Goal: Information Seeking & Learning: Learn about a topic

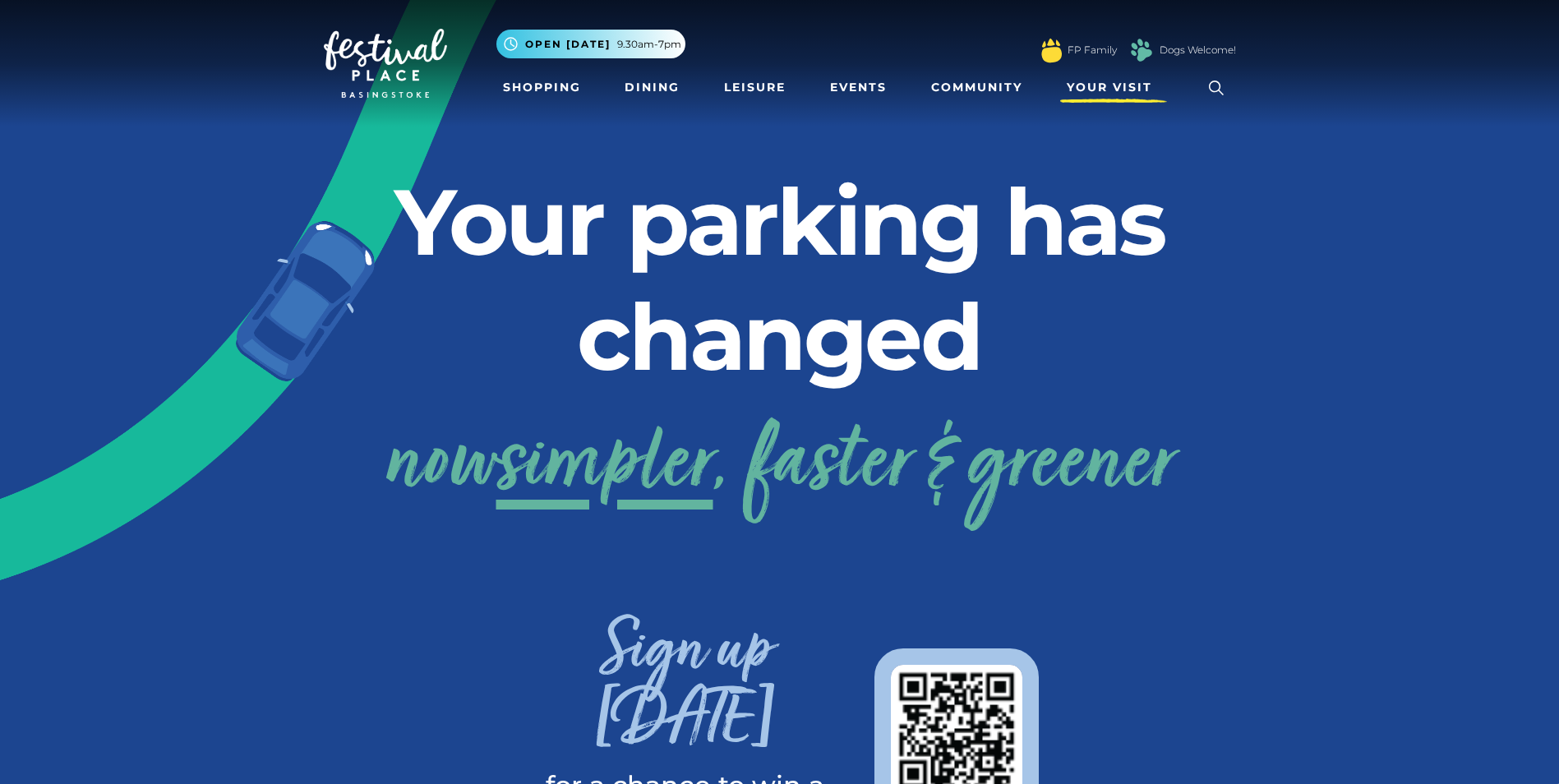
click at [1102, 83] on span "Your Visit" at bounding box center [1109, 88] width 85 height 18
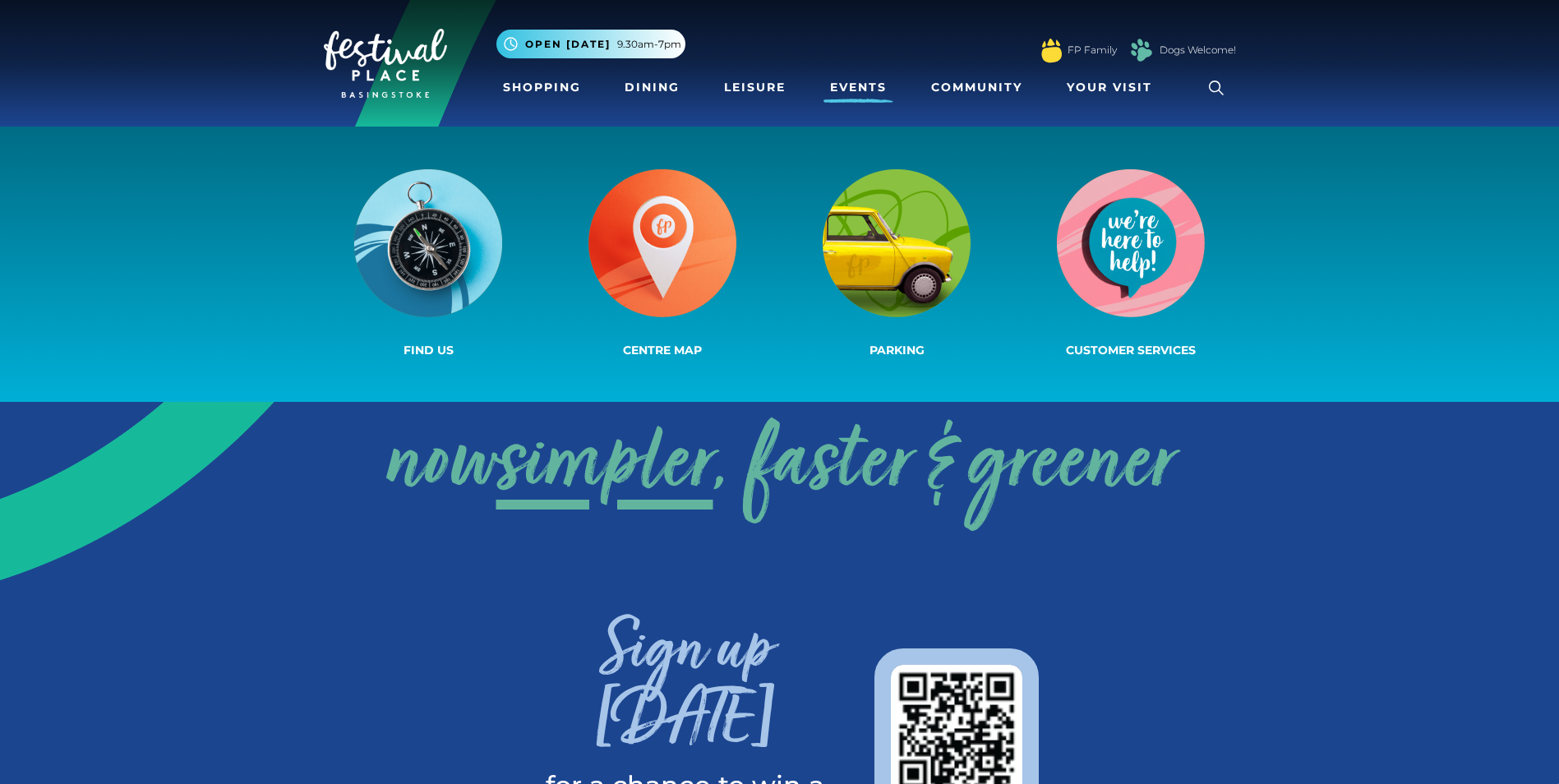
click at [862, 80] on link "Events" at bounding box center [858, 88] width 70 height 30
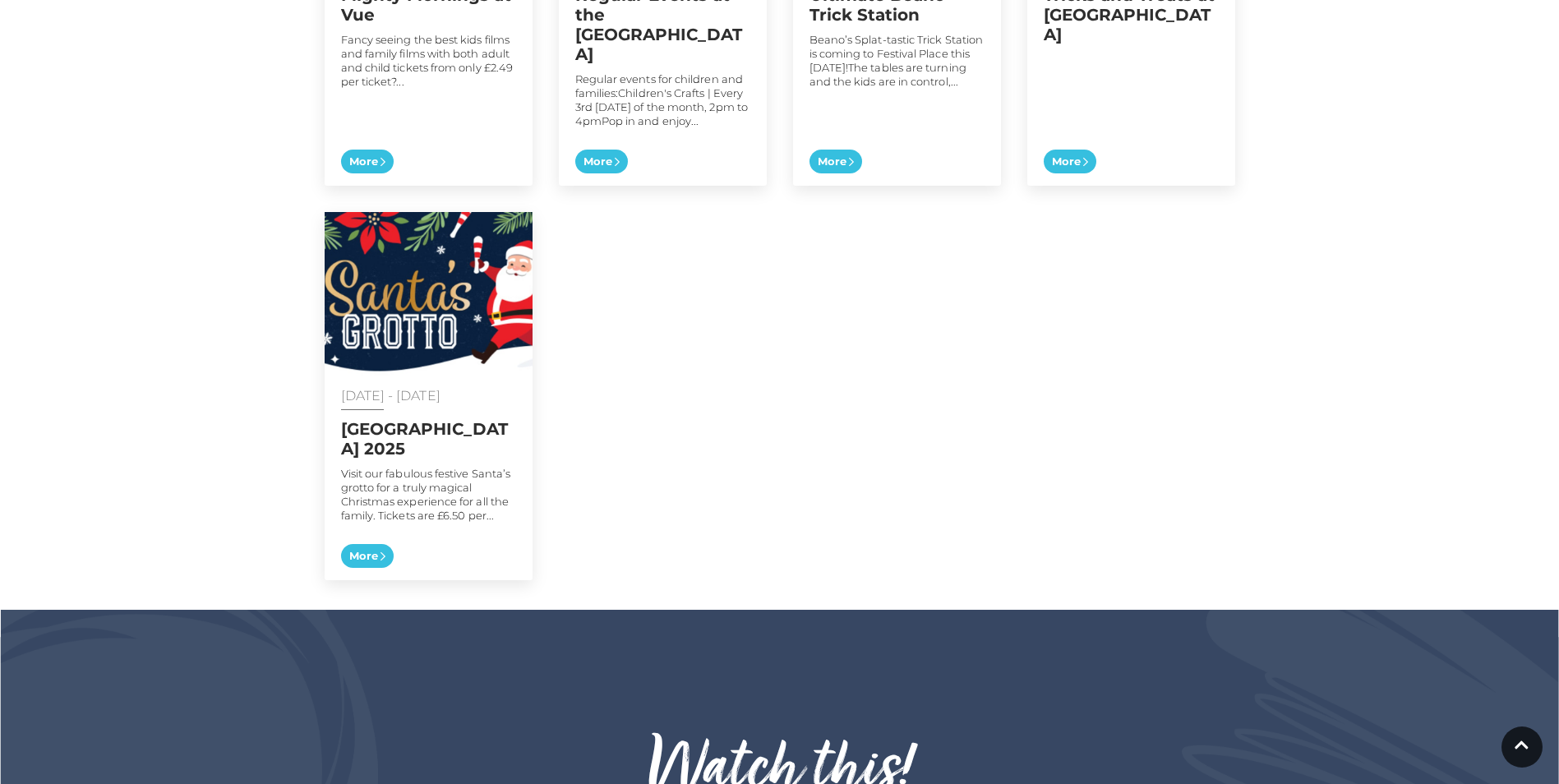
scroll to position [1146, 0]
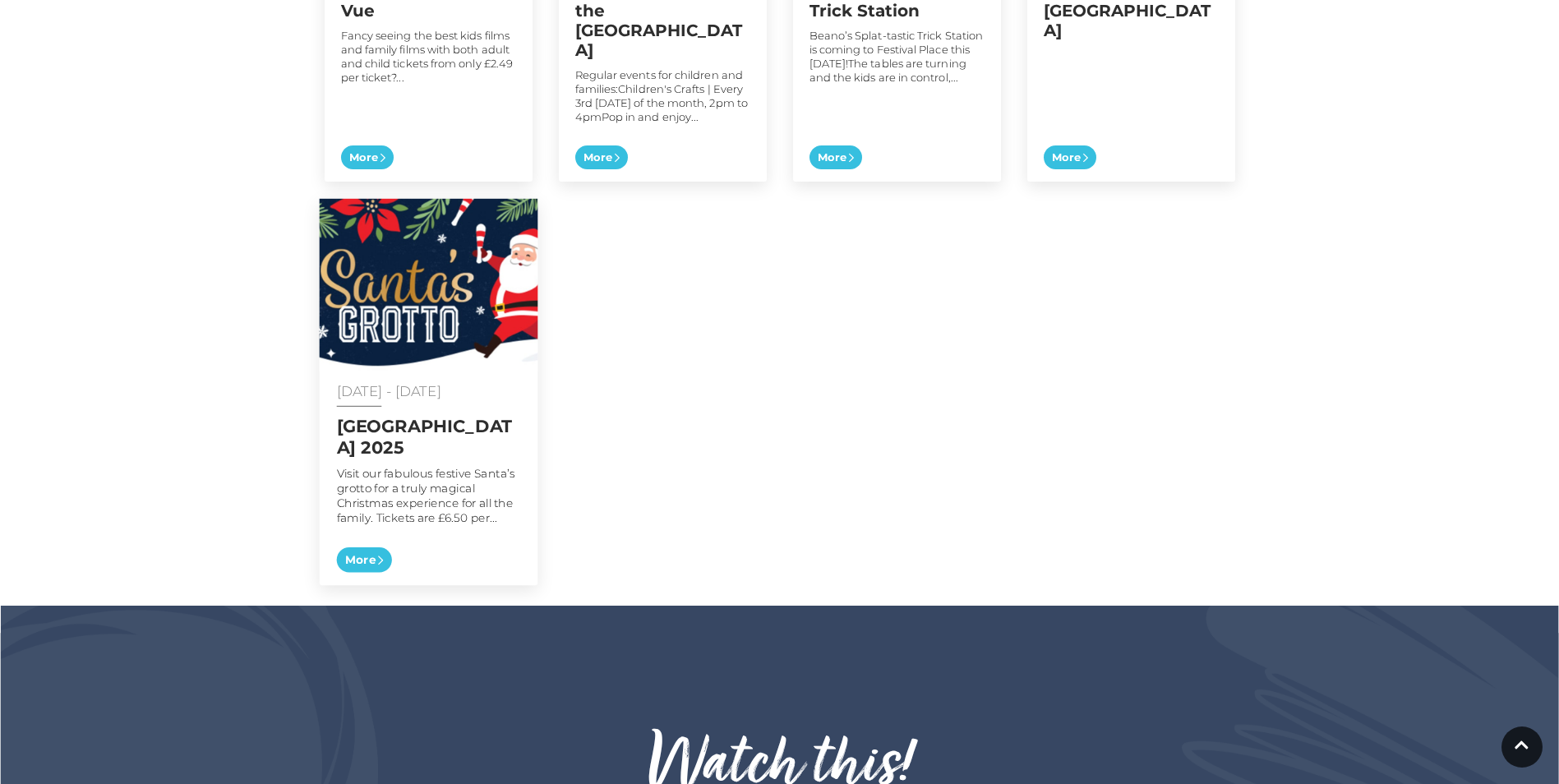
click at [378, 546] on span "More" at bounding box center [364, 559] width 55 height 26
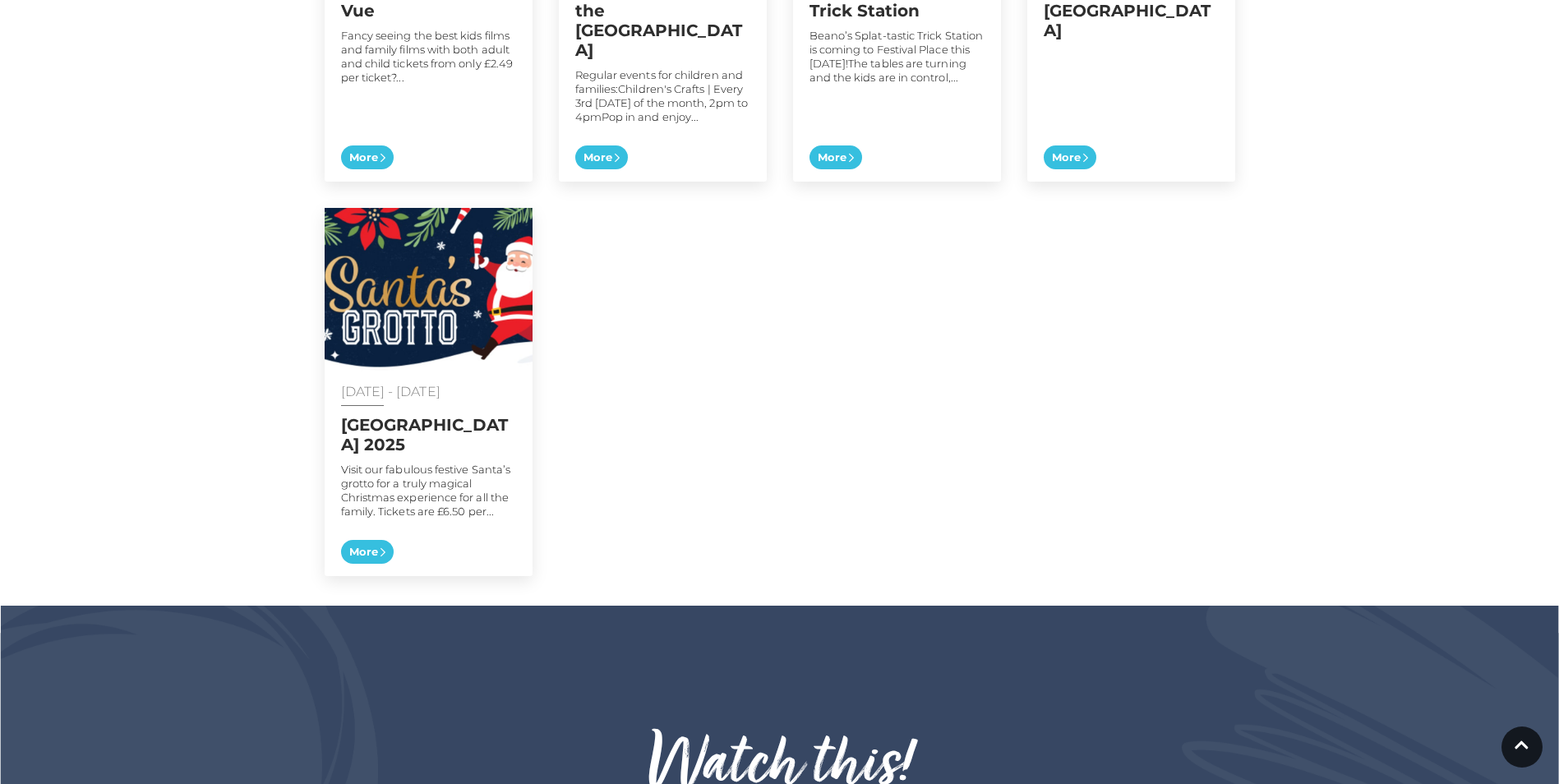
scroll to position [616, 0]
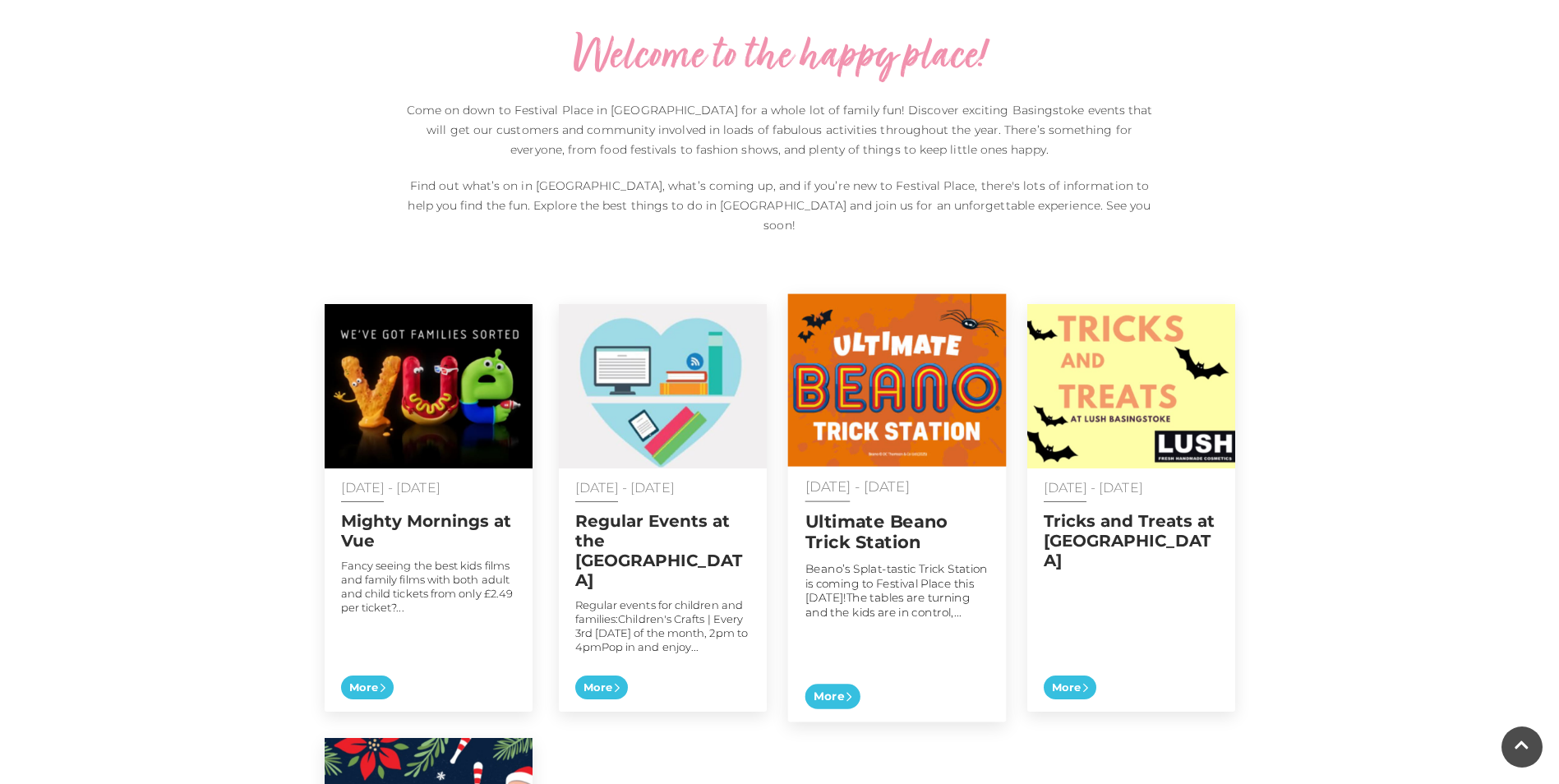
click at [854, 390] on img at bounding box center [897, 380] width 219 height 173
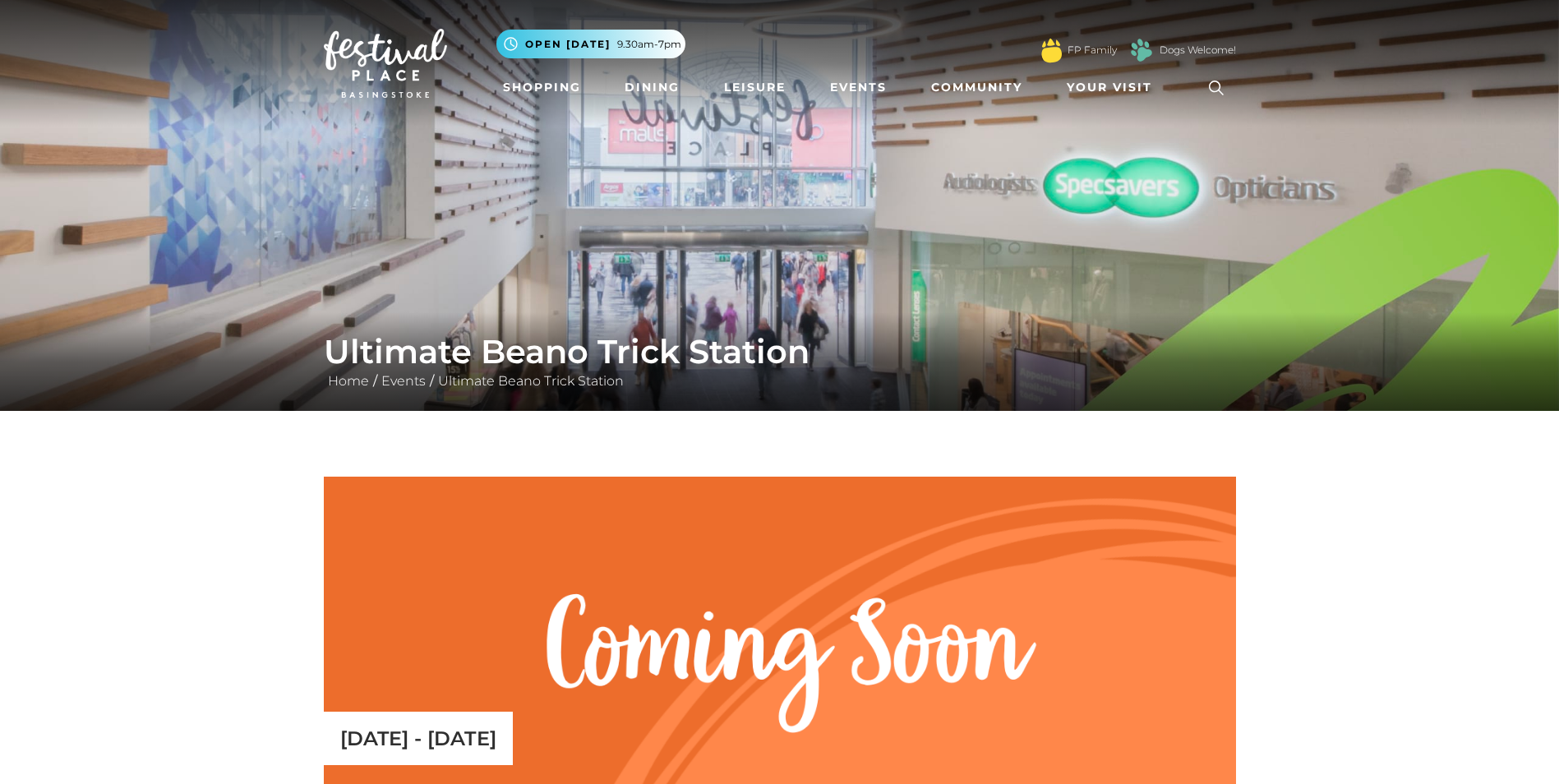
click at [403, 64] on img at bounding box center [385, 63] width 123 height 69
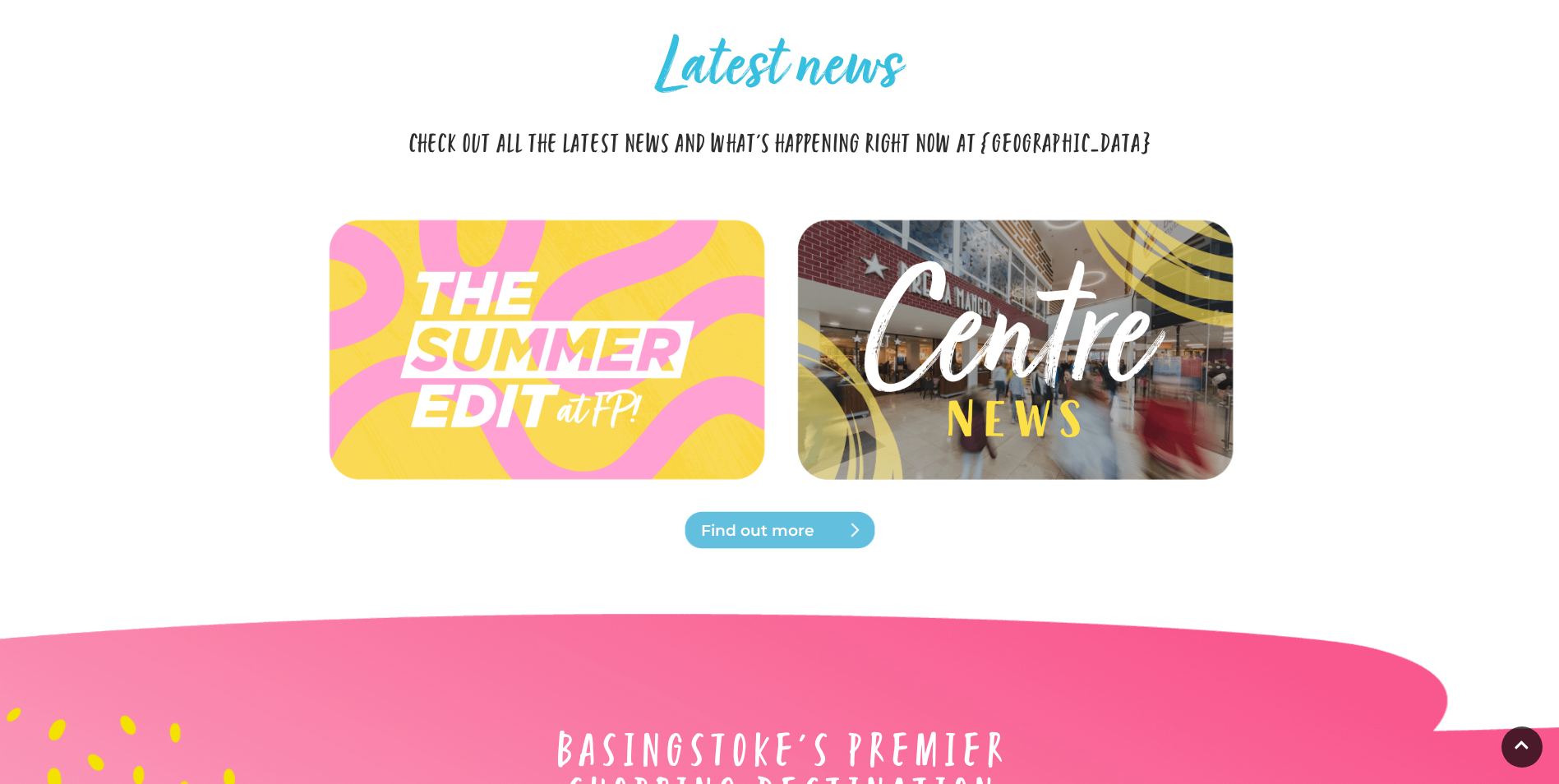
scroll to position [3596, 0]
